Goal: Information Seeking & Learning: Understand process/instructions

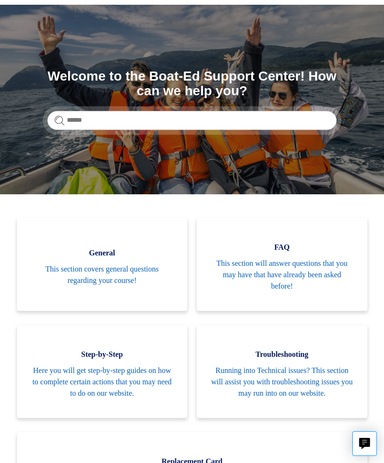
scroll to position [58, 0]
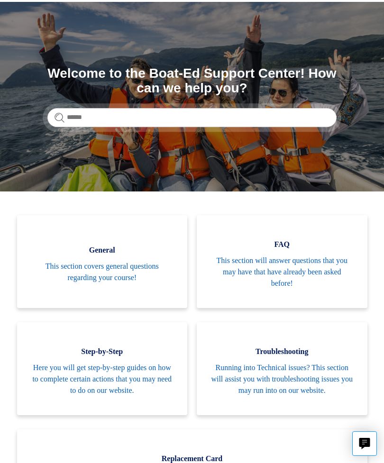
click at [329, 396] on span "Running into Technical issues? This section will assist you with troubleshootin…" at bounding box center [282, 379] width 142 height 34
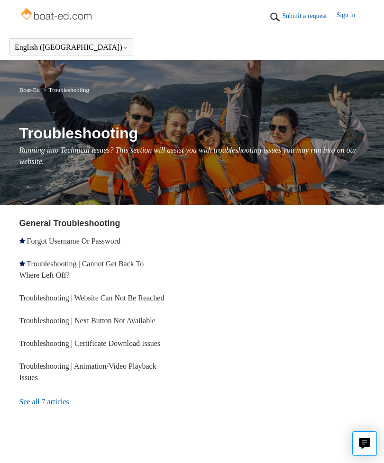
click at [39, 267] on link "Troubleshooting | Cannot Get Back To Where Left Off?" at bounding box center [81, 269] width 125 height 19
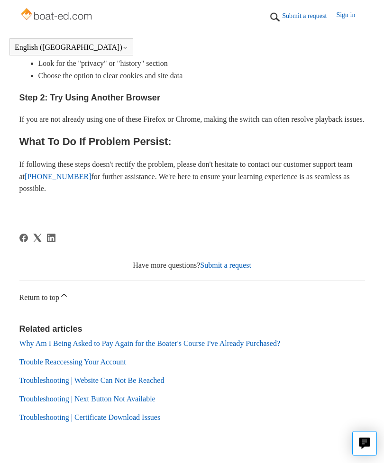
scroll to position [435, 0]
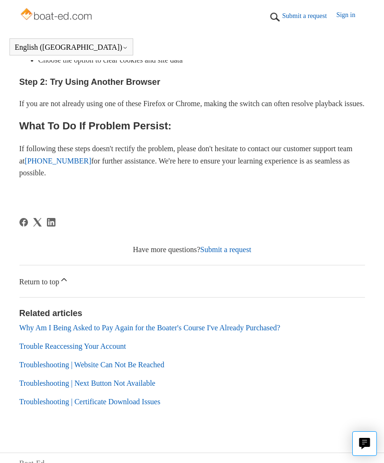
click at [38, 350] on link "Trouble Reaccessing Your Account" at bounding box center [72, 346] width 107 height 8
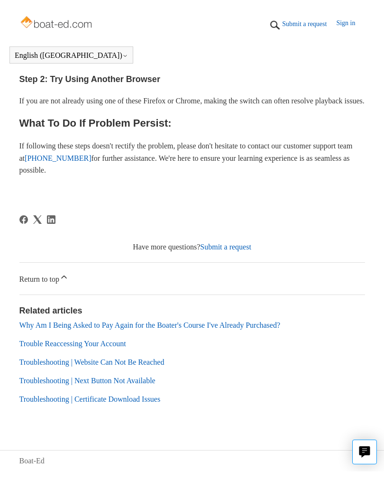
scroll to position [450, 0]
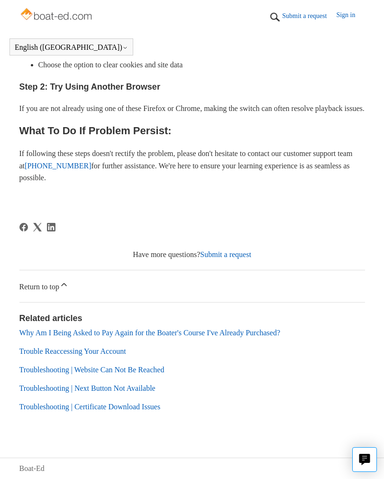
click at [273, 330] on link "Why Am I Being Asked to Pay Again for the Boater's Course I've Already Purchase…" at bounding box center [149, 332] width 261 height 8
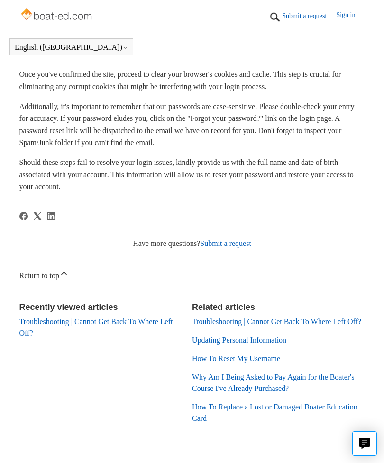
scroll to position [236, 0]
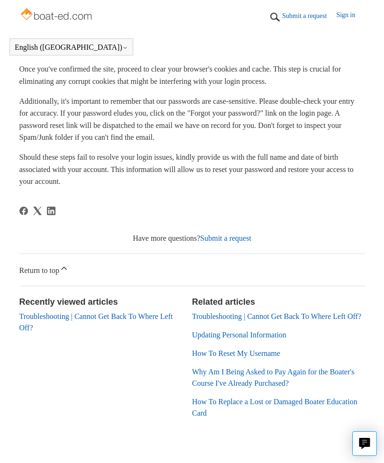
click at [241, 238] on link "Submit a request" at bounding box center [225, 238] width 51 height 8
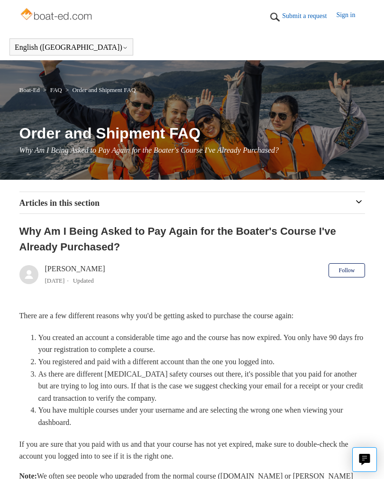
click at [356, 12] on link "Sign in" at bounding box center [350, 17] width 28 height 14
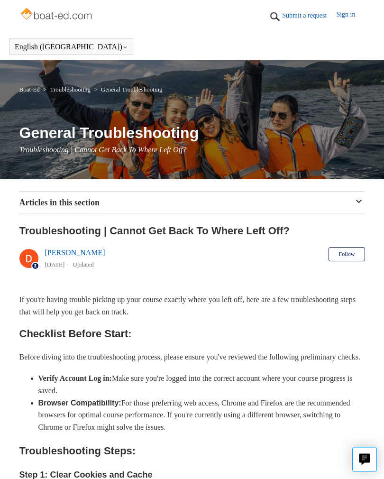
click at [0, 82] on div "Boat-Ed Troubleshooting General Troubleshooting General Troubleshooting Trouble…" at bounding box center [192, 119] width 384 height 119
